Goal: Navigation & Orientation: Find specific page/section

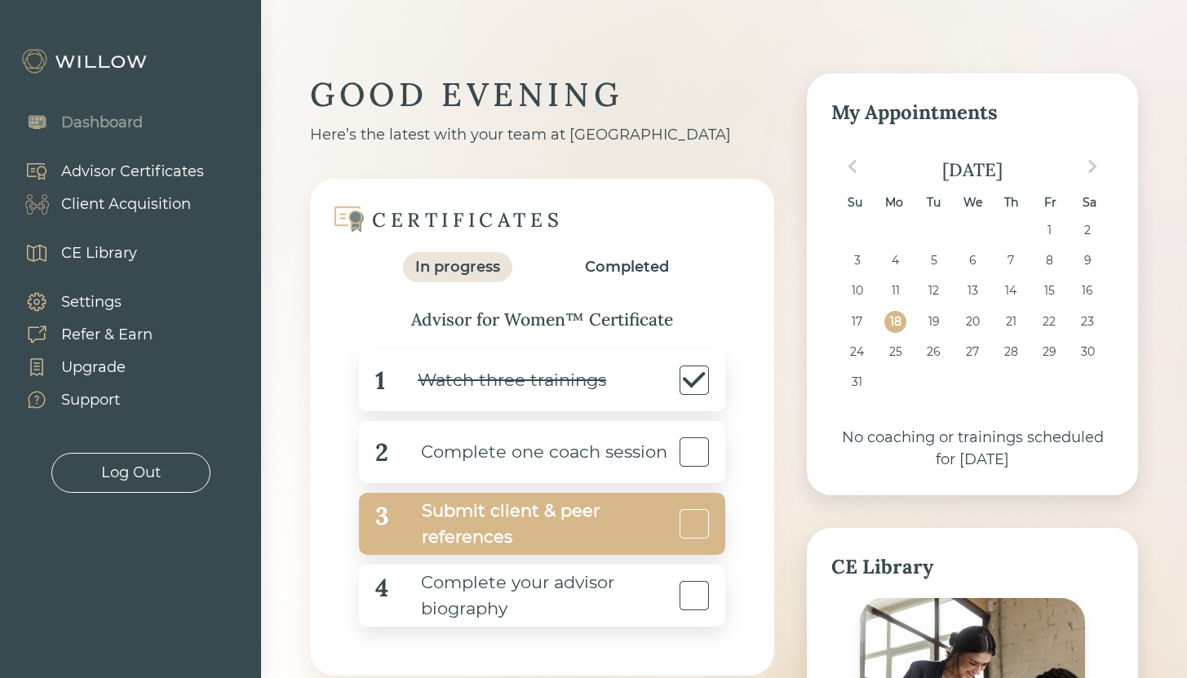
click at [495, 513] on div "Submit client & peer references" at bounding box center [532, 524] width 286 height 52
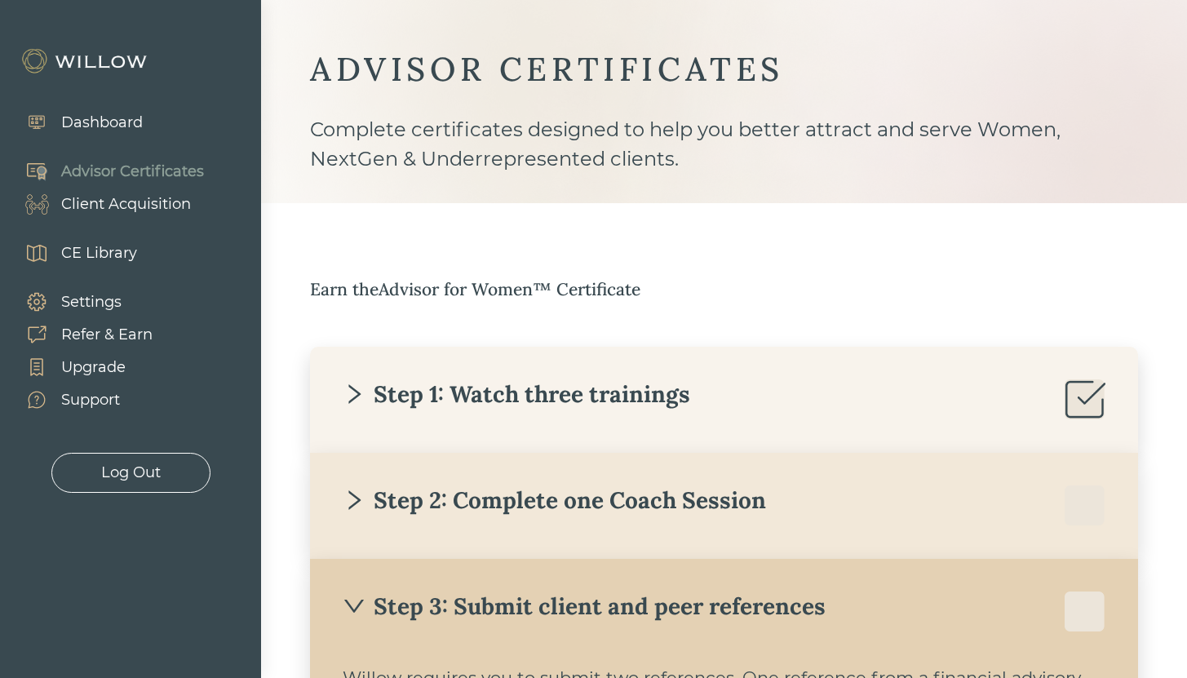
scroll to position [18, 0]
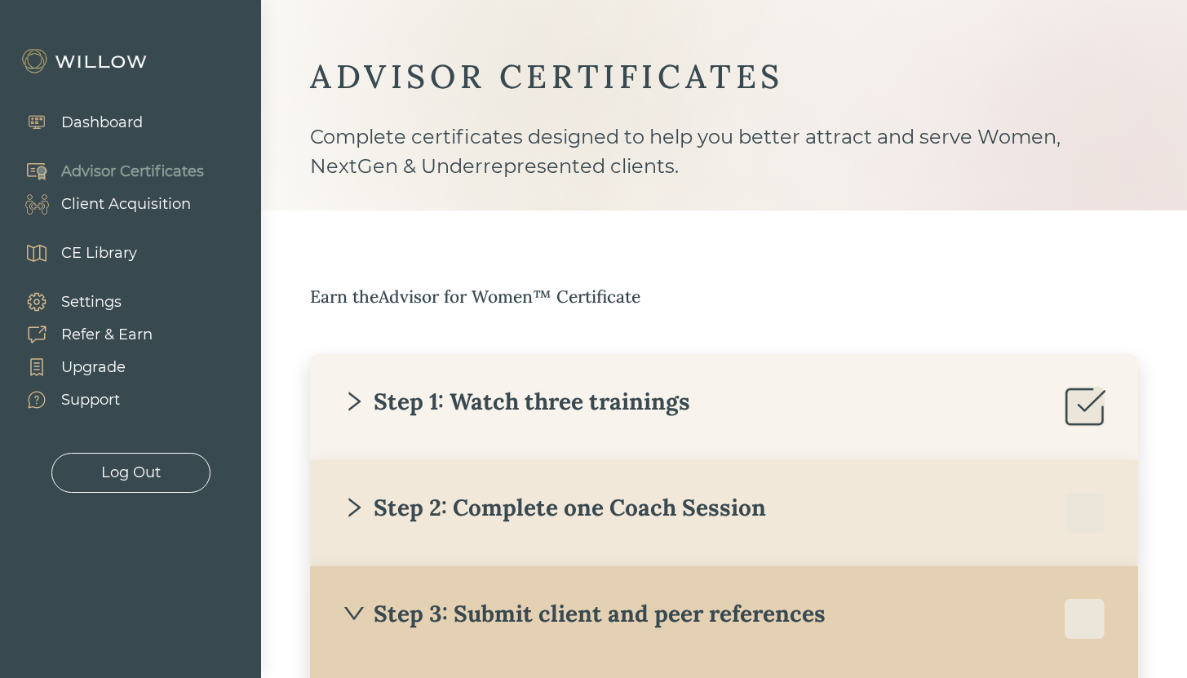
click at [144, 206] on div "Client Acquisition" at bounding box center [126, 204] width 130 height 22
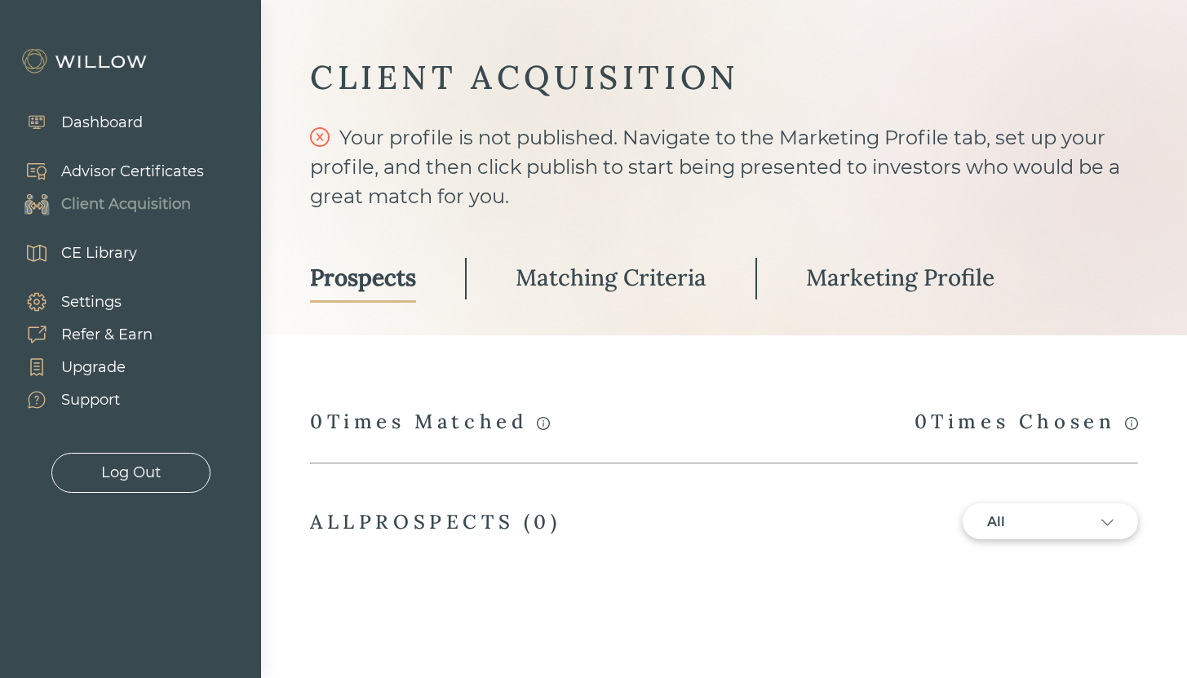
scroll to position [17, 0]
click at [117, 129] on div "Dashboard" at bounding box center [102, 123] width 82 height 22
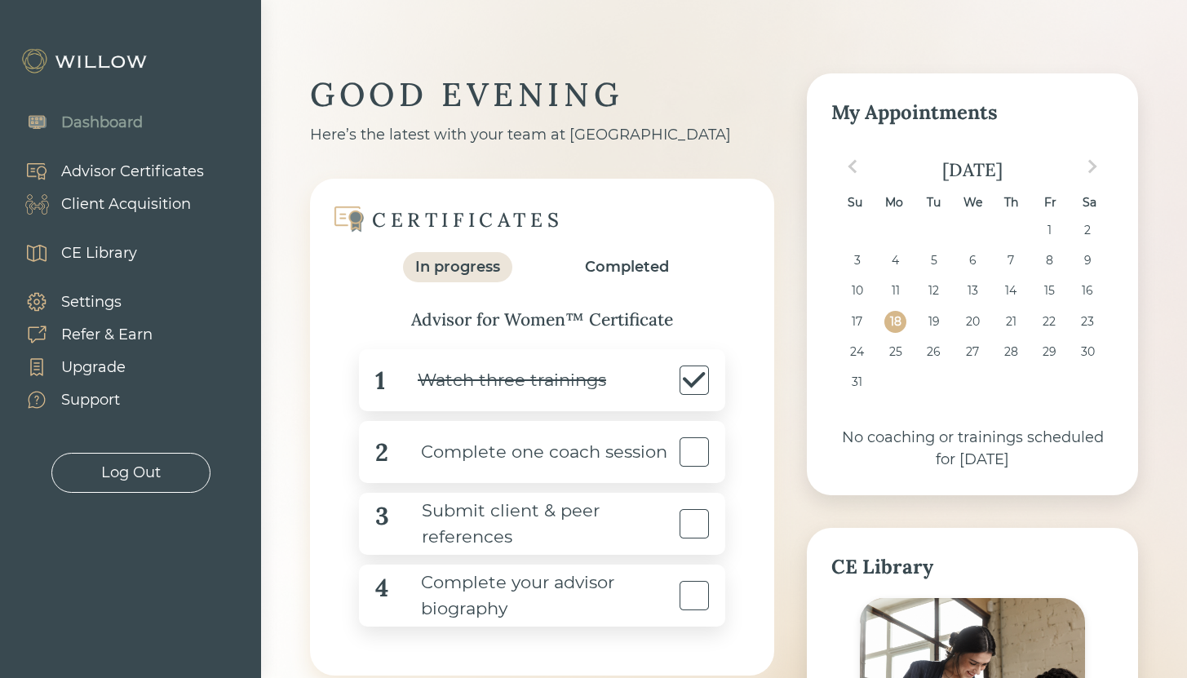
click at [87, 55] on img at bounding box center [85, 61] width 131 height 26
